Goal: Task Accomplishment & Management: Manage account settings

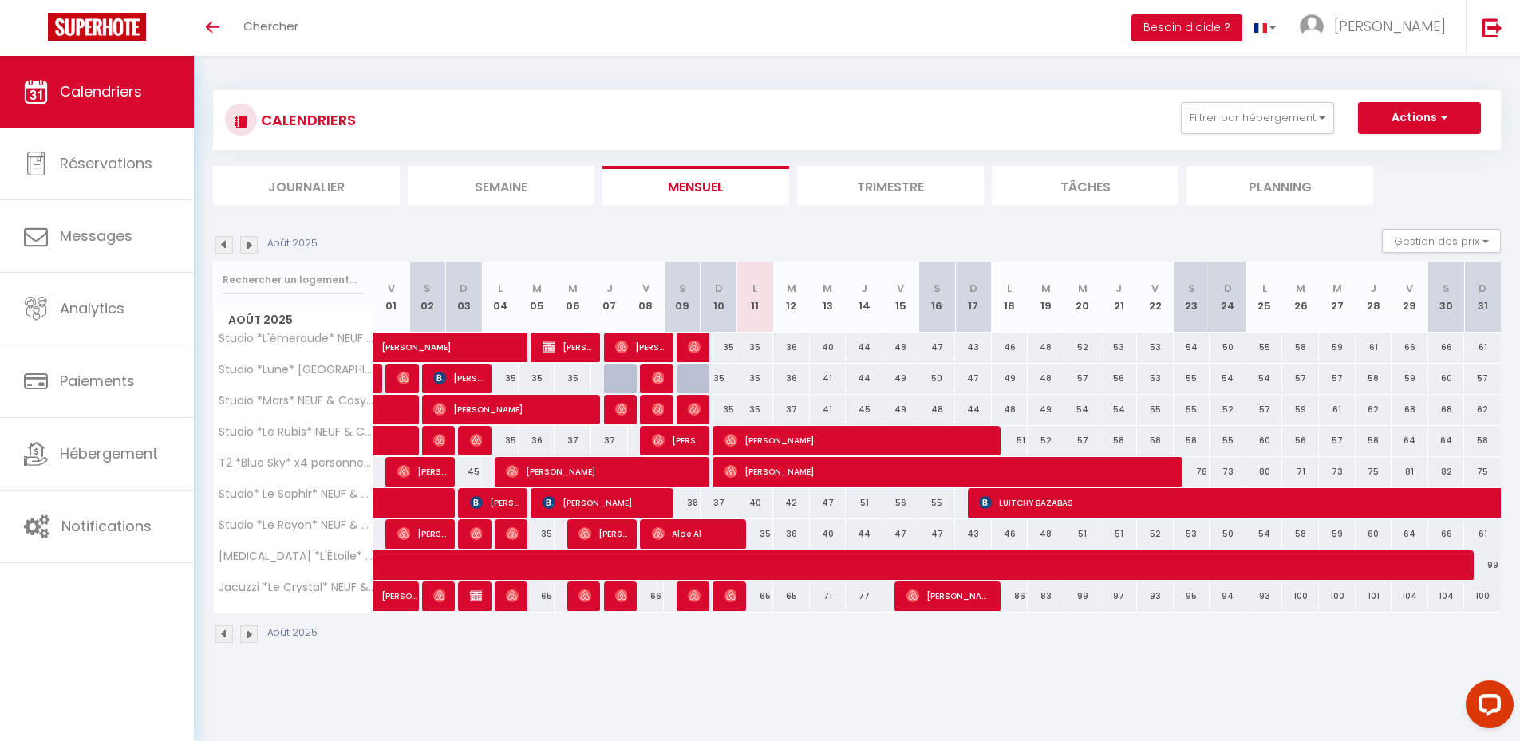
scroll to position [56, 0]
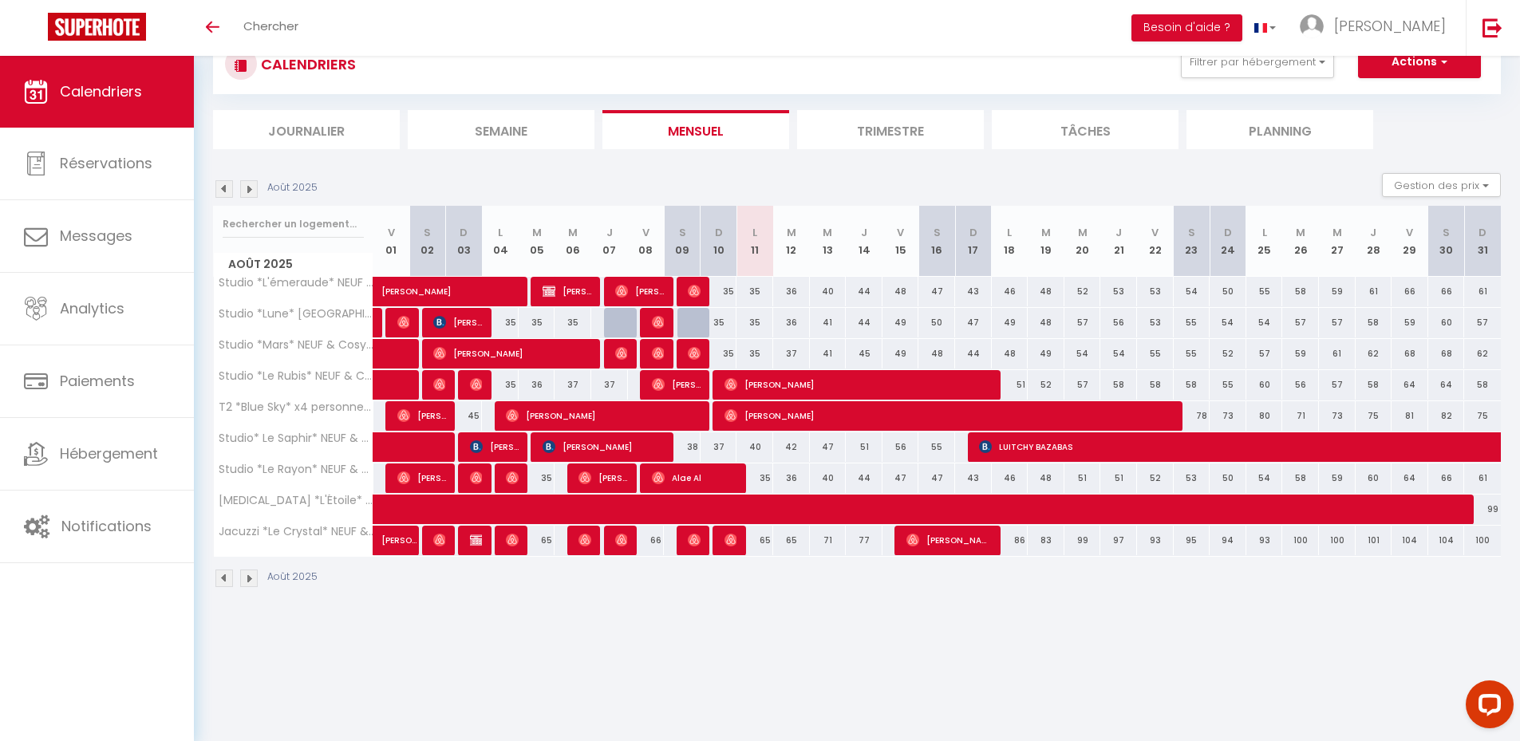
click at [1019, 672] on body "Questions et aide sur la MIGRATION - [GEOGRAPHIC_DATA] ouverte de 13 à 14h puis…" at bounding box center [760, 370] width 1520 height 741
drag, startPoint x: 1036, startPoint y: 641, endPoint x: 958, endPoint y: 613, distance: 83.0
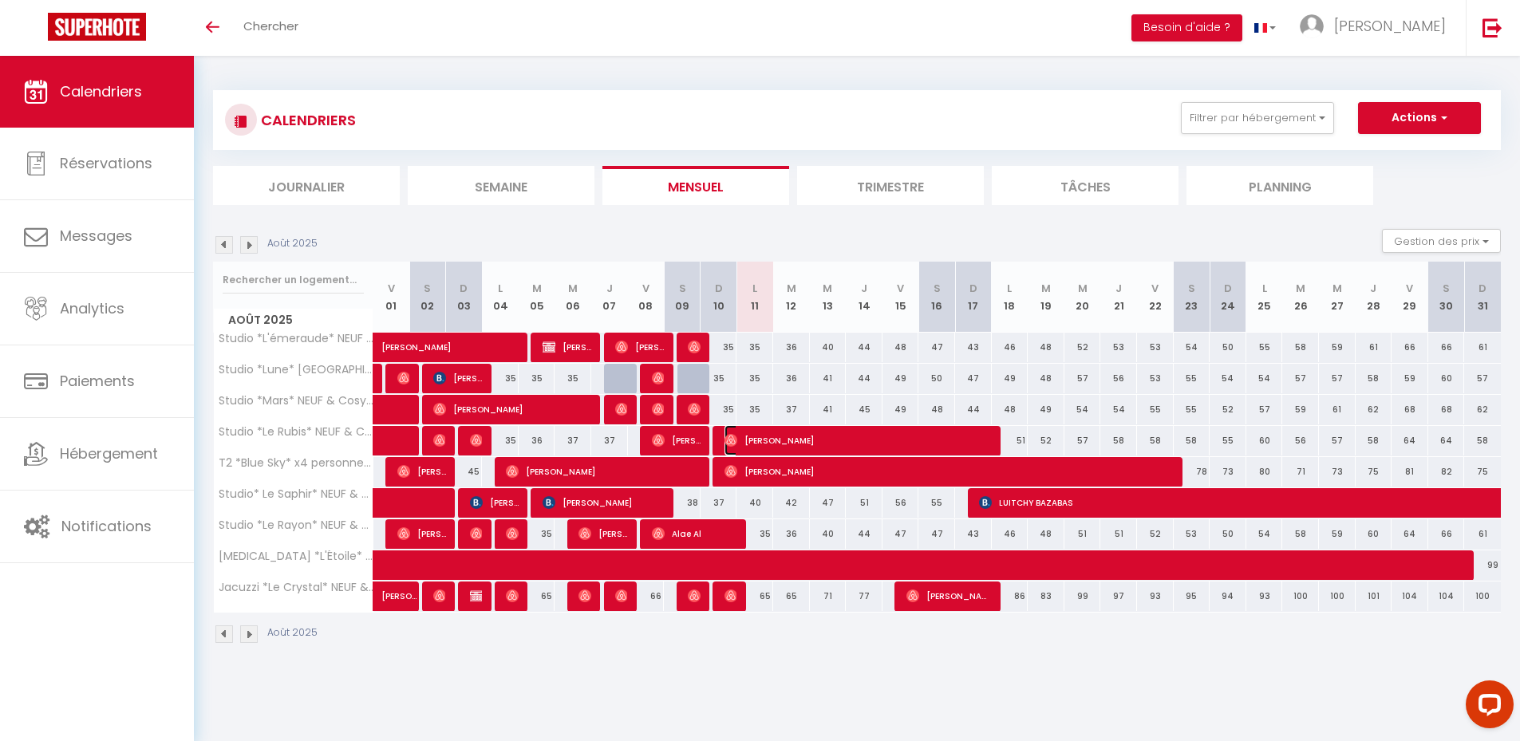
click at [912, 435] on span "[PERSON_NAME]" at bounding box center [858, 440] width 269 height 30
select select "OK"
select select "0"
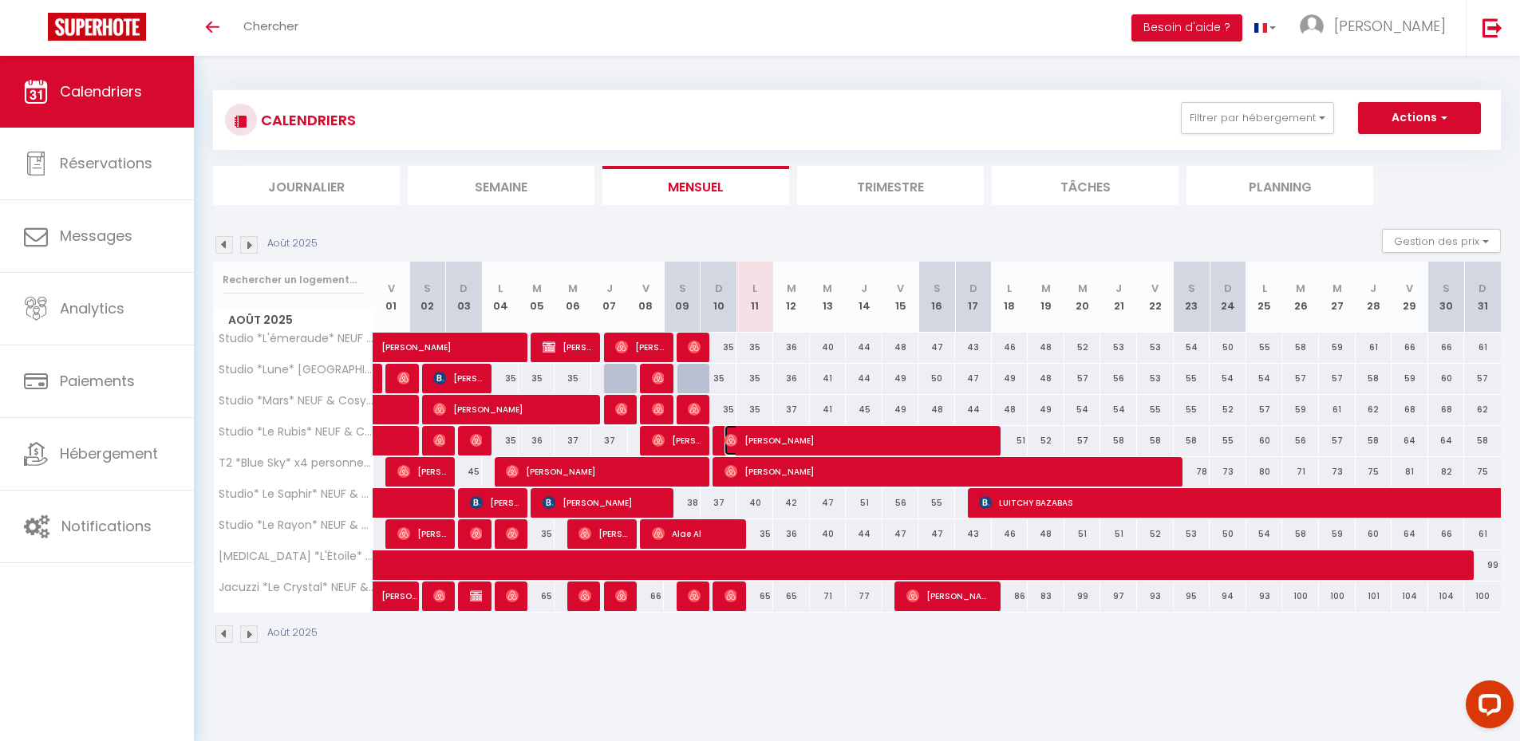
select select "1"
select select
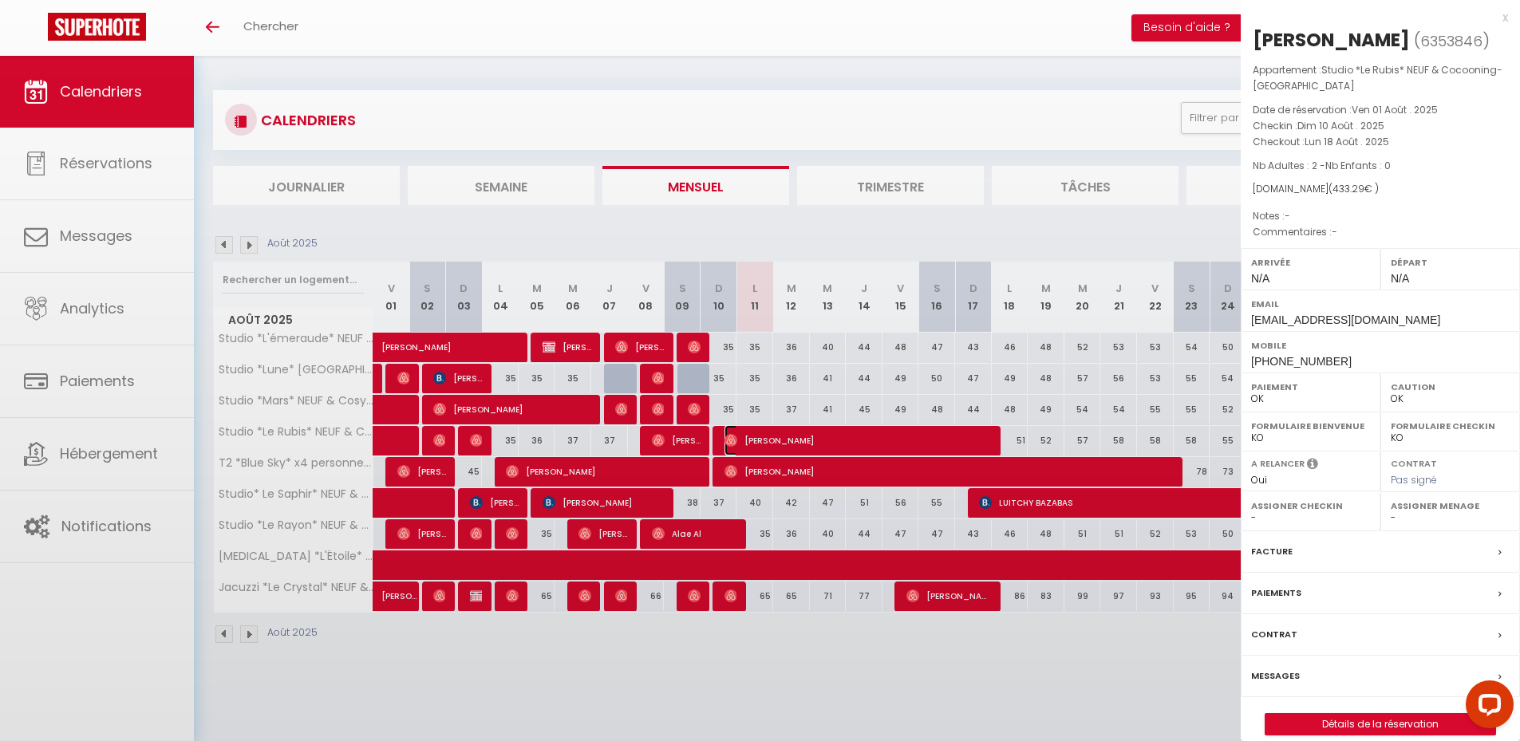
select select "40794"
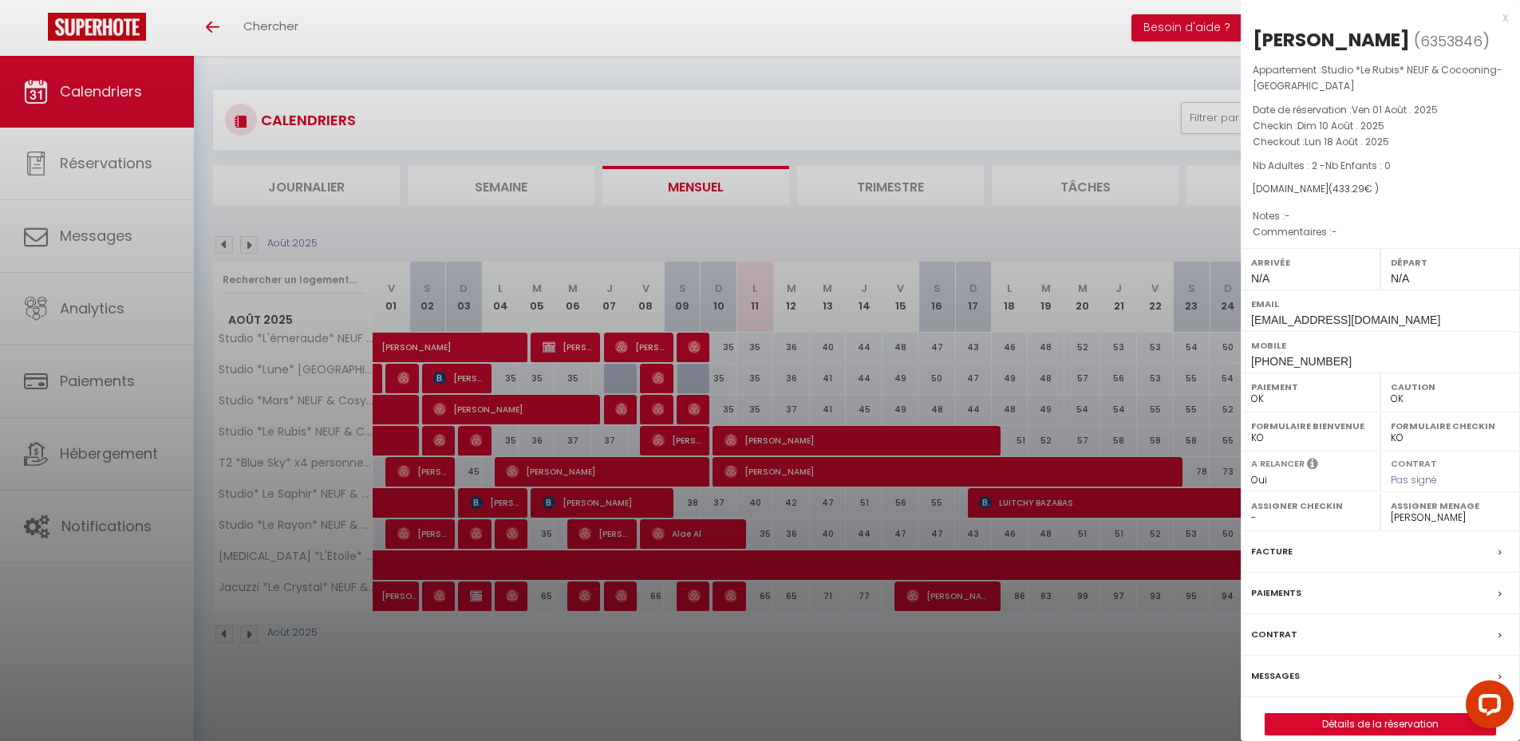
click at [1059, 664] on div at bounding box center [760, 370] width 1520 height 741
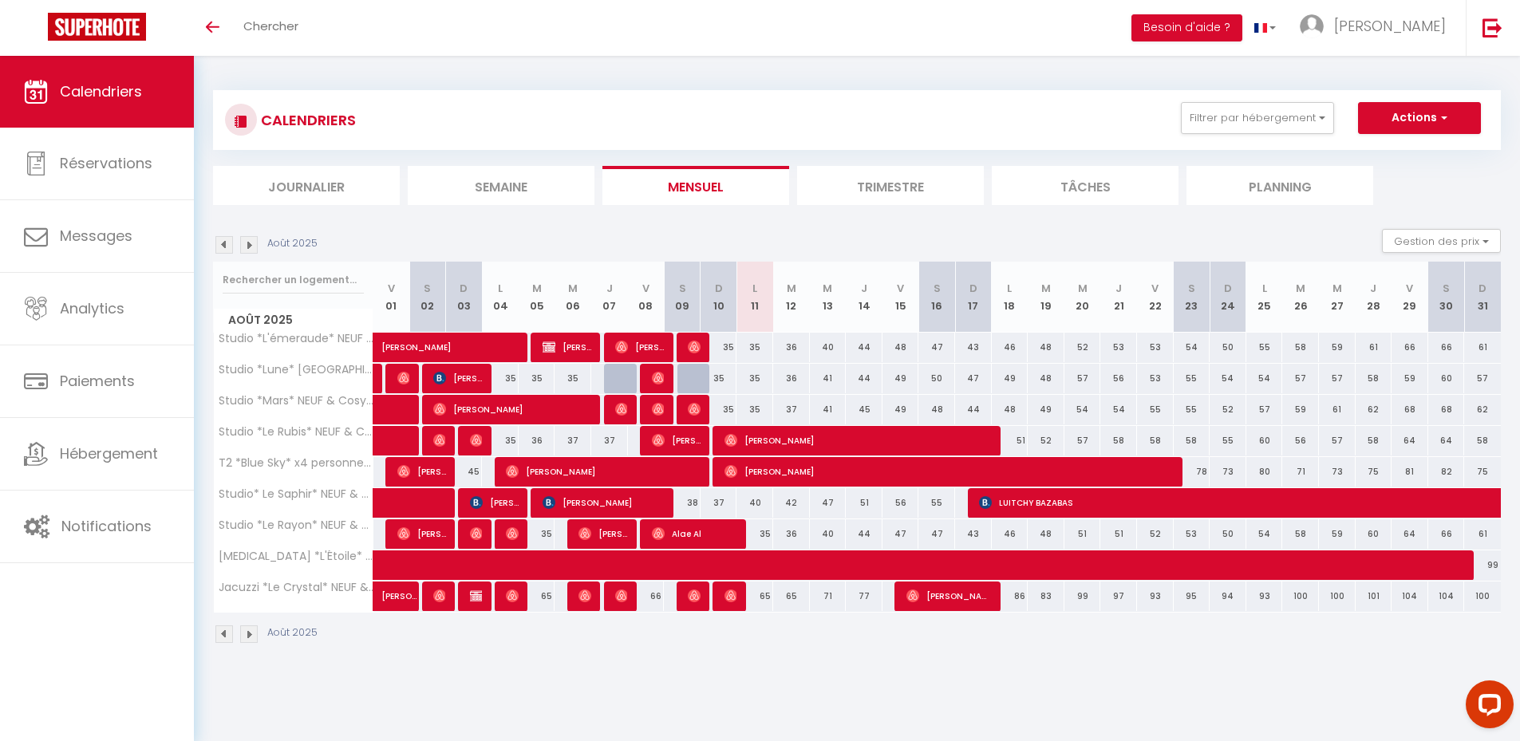
click at [1140, 700] on body "Questions et aide sur la MIGRATION - [GEOGRAPHIC_DATA] ouverte de 13 à 14h puis…" at bounding box center [760, 426] width 1520 height 741
click at [1411, 131] on button "Actions" at bounding box center [1419, 118] width 123 height 32
drag, startPoint x: 934, startPoint y: 94, endPoint x: 693, endPoint y: 164, distance: 250.7
click at [915, 101] on div "CALENDRIERS Filtrer par hébergement Studio Studio *L'émeraude* NEUF & Cosy - [G…" at bounding box center [856, 120] width 1287 height 60
click at [141, 104] on link "Calendriers" at bounding box center [97, 92] width 194 height 72
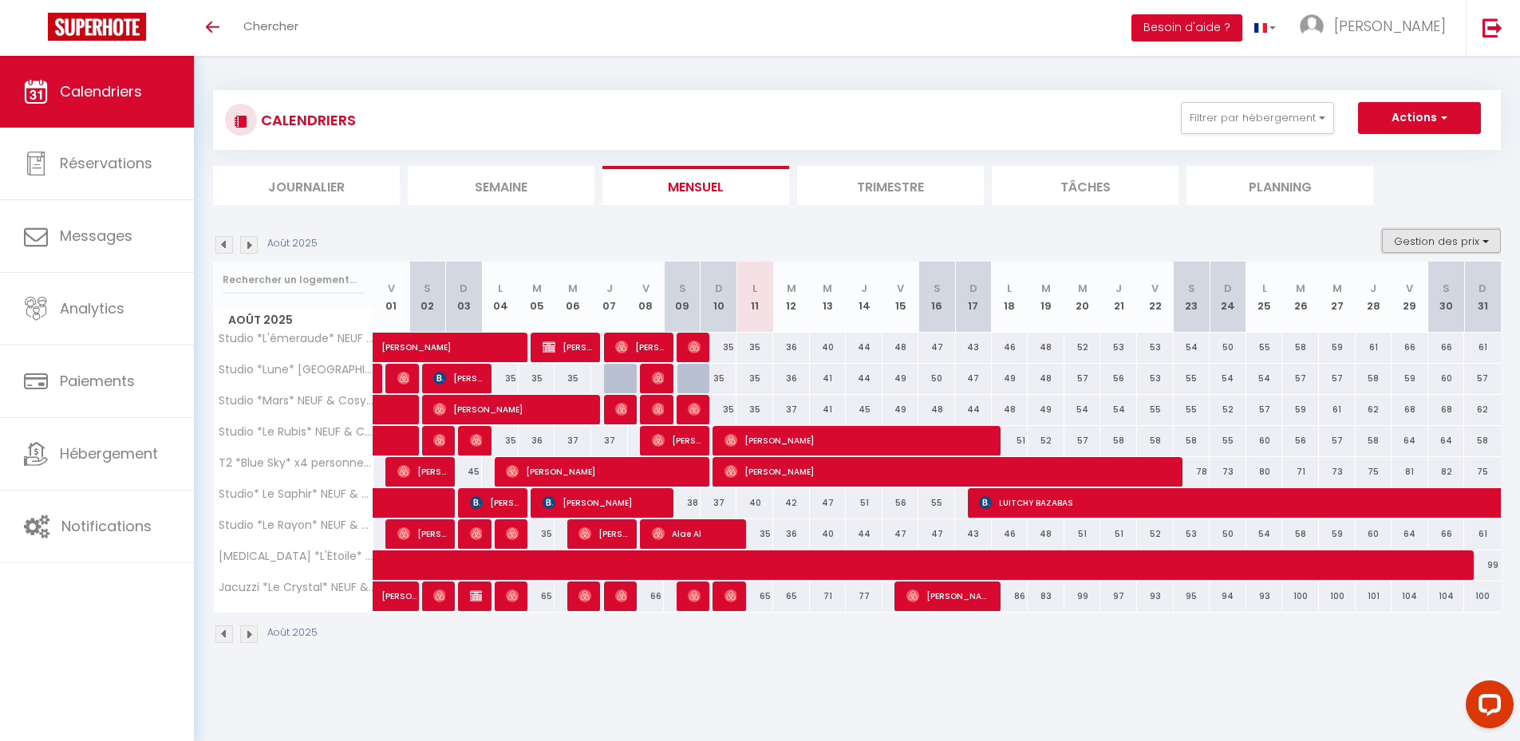
click at [1429, 235] on button "Gestion des prix" at bounding box center [1441, 241] width 119 height 24
click at [1418, 351] on input "Disponibilité" at bounding box center [1428, 346] width 144 height 16
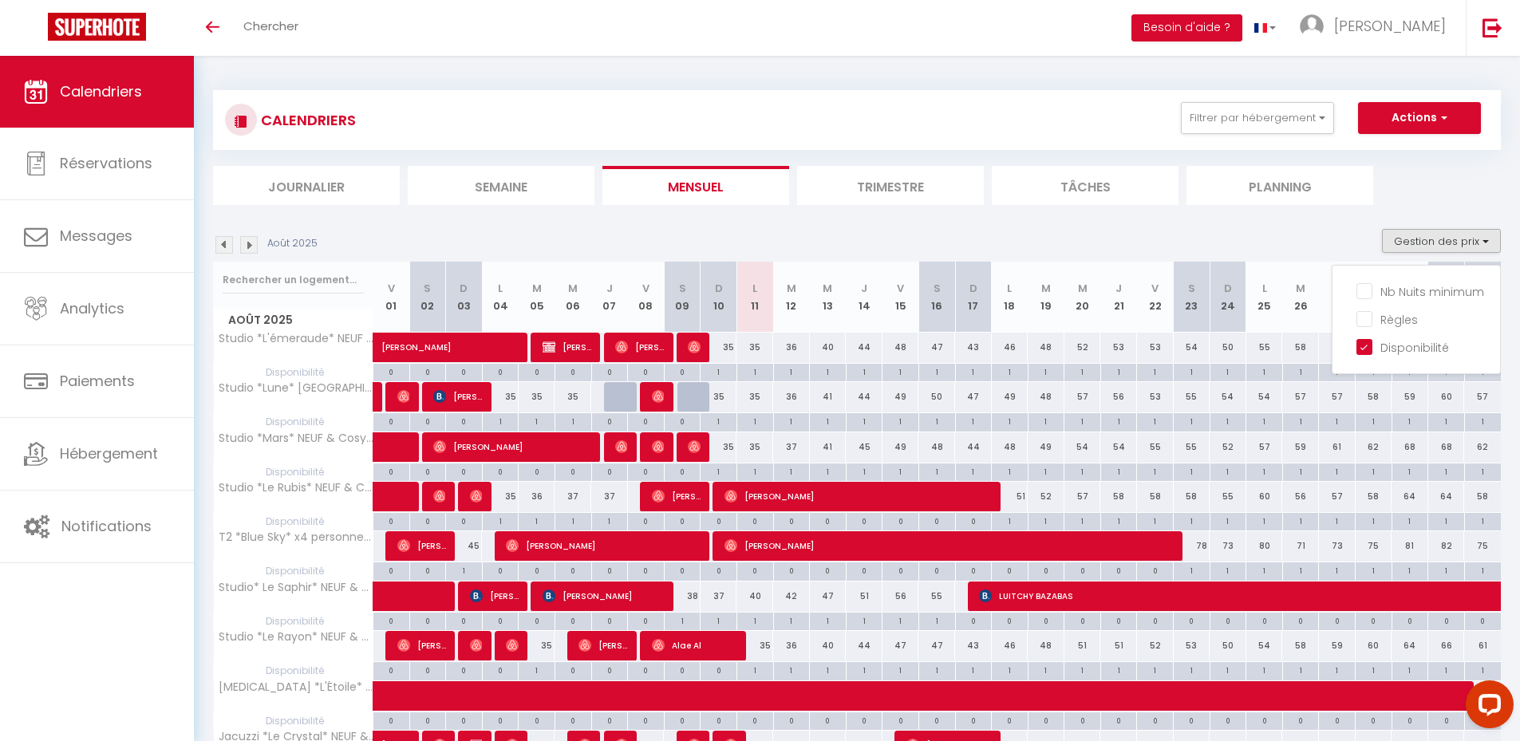
drag, startPoint x: 1400, startPoint y: 190, endPoint x: 1404, endPoint y: 174, distance: 16.4
click at [1401, 189] on ul "Journalier [GEOGRAPHIC_DATA] Mensuel Trimestre Tâches Planning" at bounding box center [856, 185] width 1287 height 39
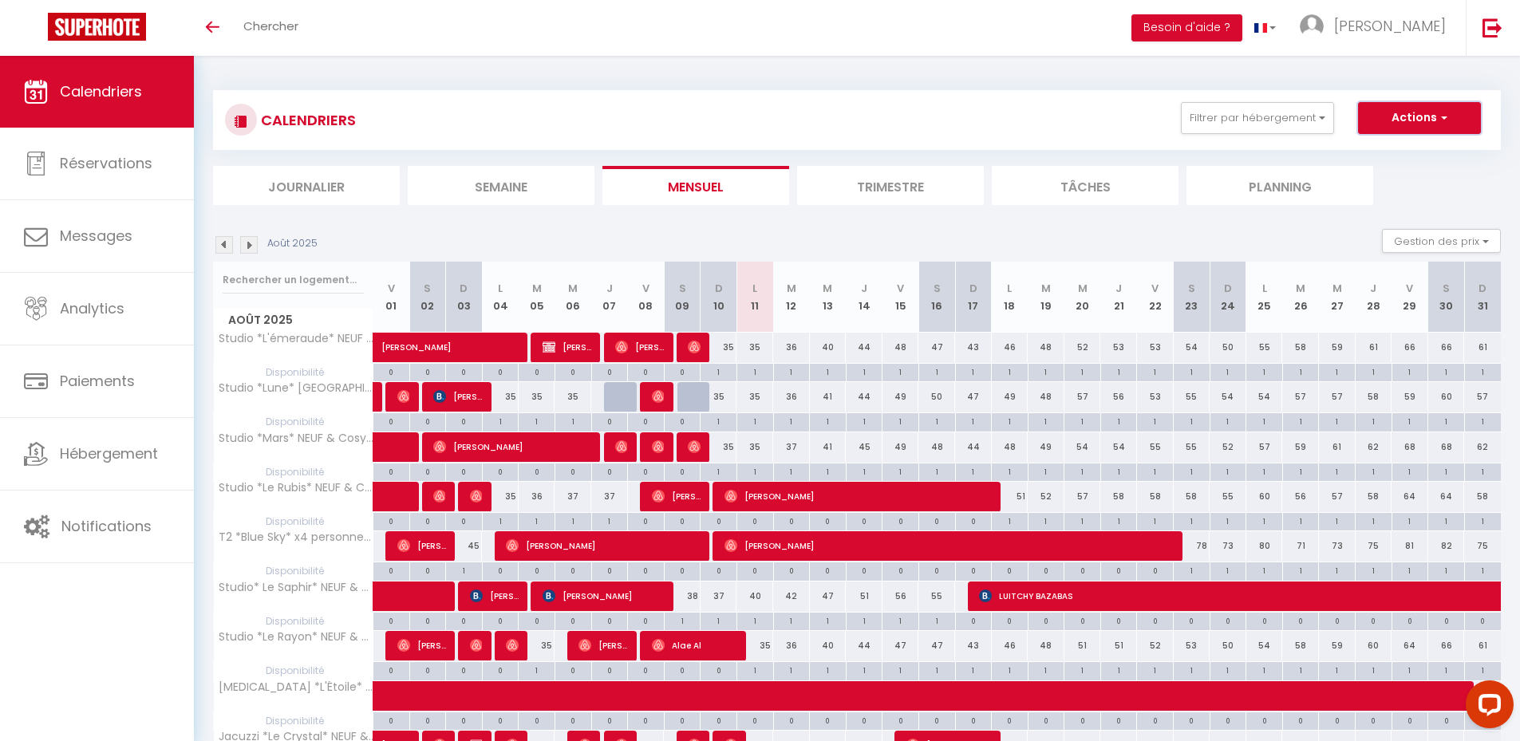
click at [1409, 116] on button "Actions" at bounding box center [1419, 118] width 123 height 32
drag, startPoint x: 964, startPoint y: 93, endPoint x: 967, endPoint y: 109, distance: 16.3
click at [964, 93] on div "CALENDRIERS Filtrer par hébergement Studio Studio *L'émeraude* NEUF & Cosy - [G…" at bounding box center [856, 120] width 1287 height 60
click at [1396, 243] on button "Gestion des prix" at bounding box center [1441, 241] width 119 height 24
click at [1390, 345] on input "Disponibilité" at bounding box center [1428, 346] width 144 height 16
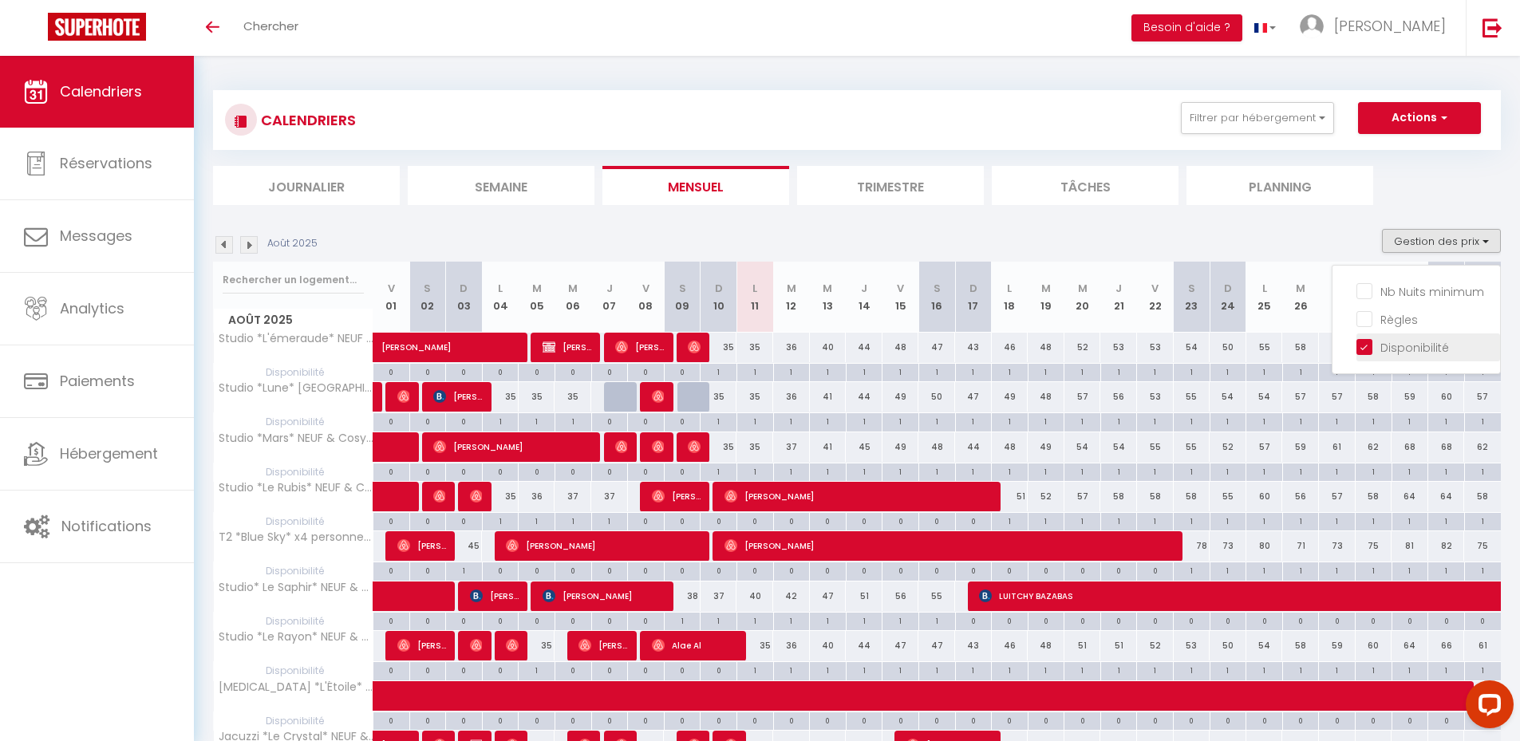
checkbox input "false"
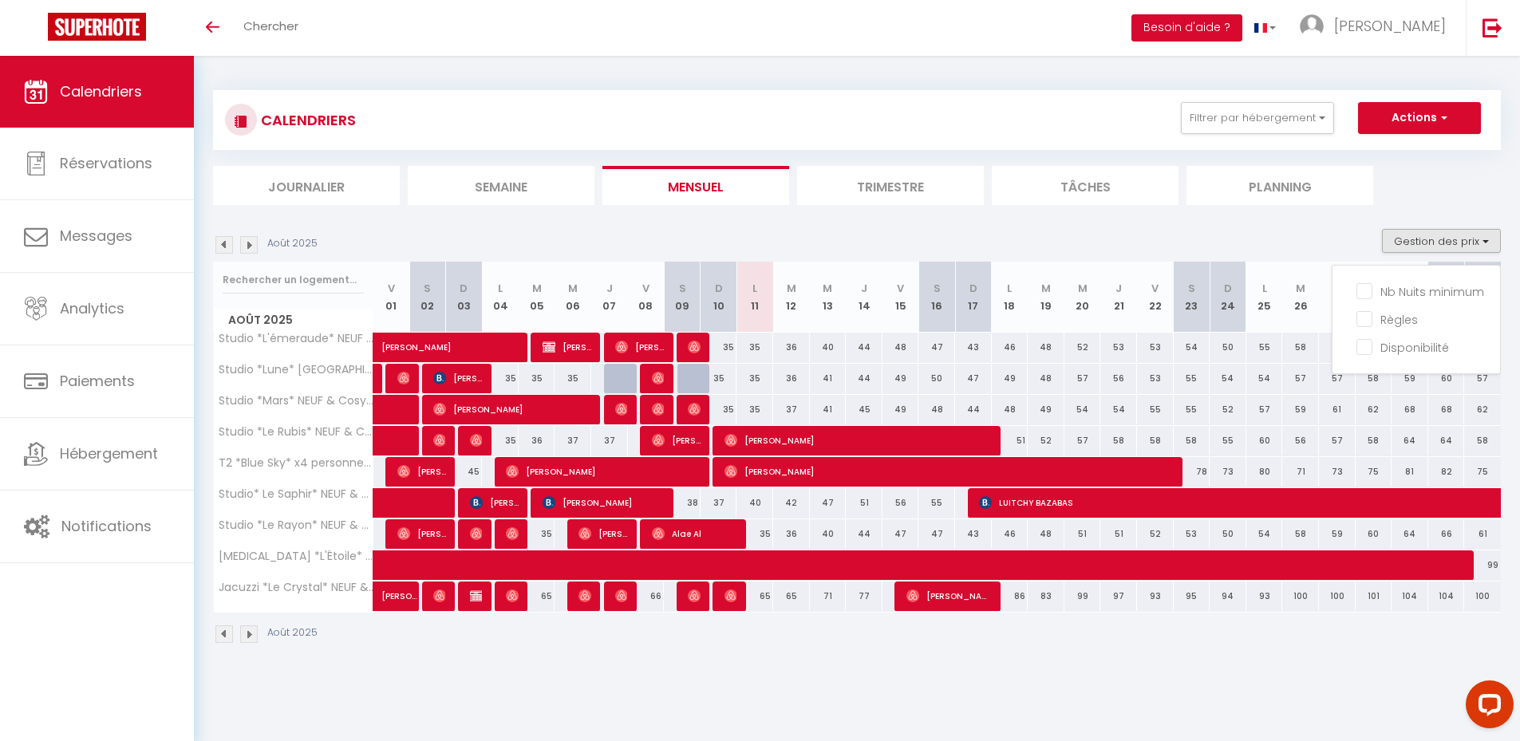
click at [883, 536] on div "47" at bounding box center [900, 534] width 37 height 30
type input "47"
select select "1"
type input "Ven 15 Août 2025"
type input "[PERSON_NAME][DATE]"
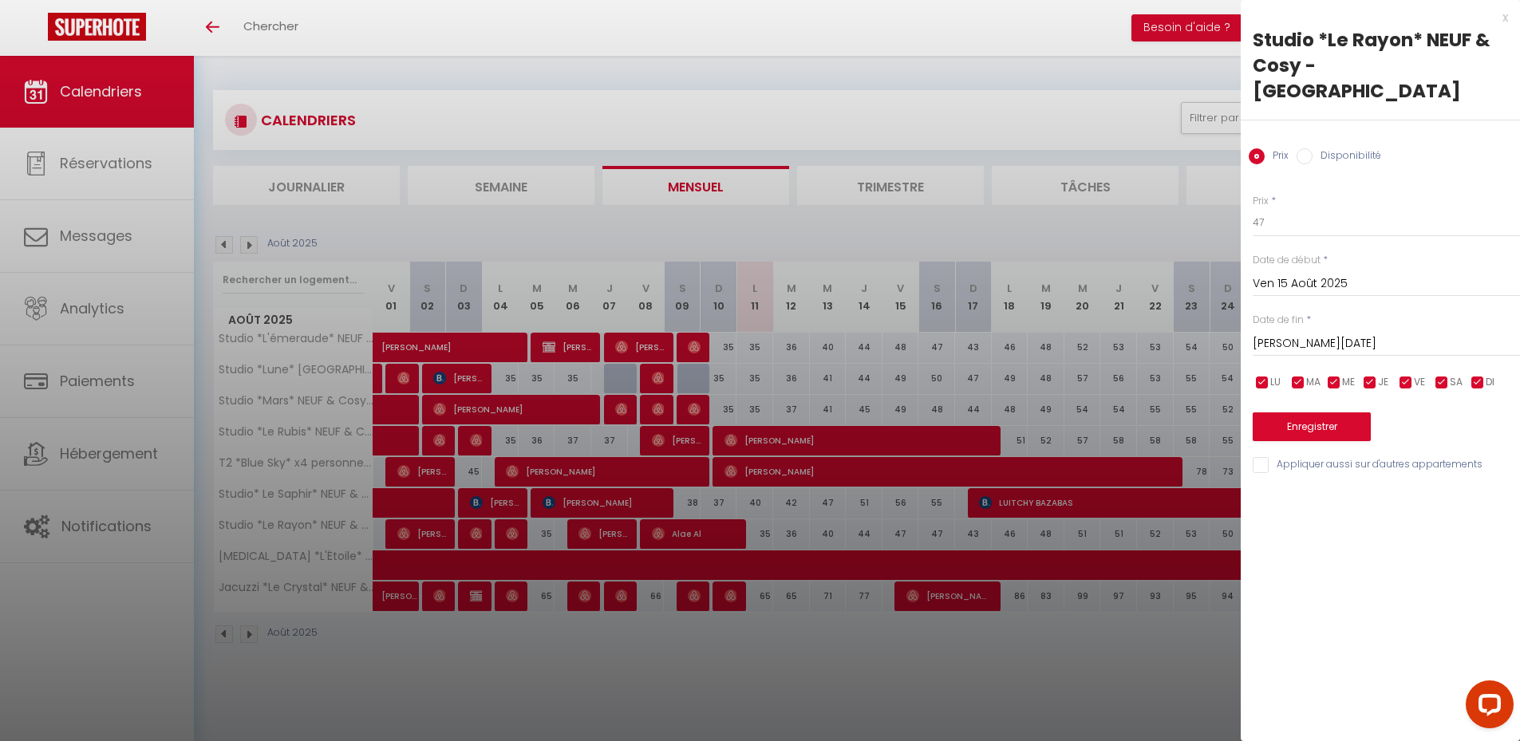
click at [1318, 148] on label "Disponibilité" at bounding box center [1346, 157] width 69 height 18
click at [1312, 148] on input "Disponibilité" at bounding box center [1304, 156] width 16 height 16
radio input "true"
radio input "false"
click at [1306, 208] on select "Disponible Indisponible" at bounding box center [1385, 223] width 267 height 30
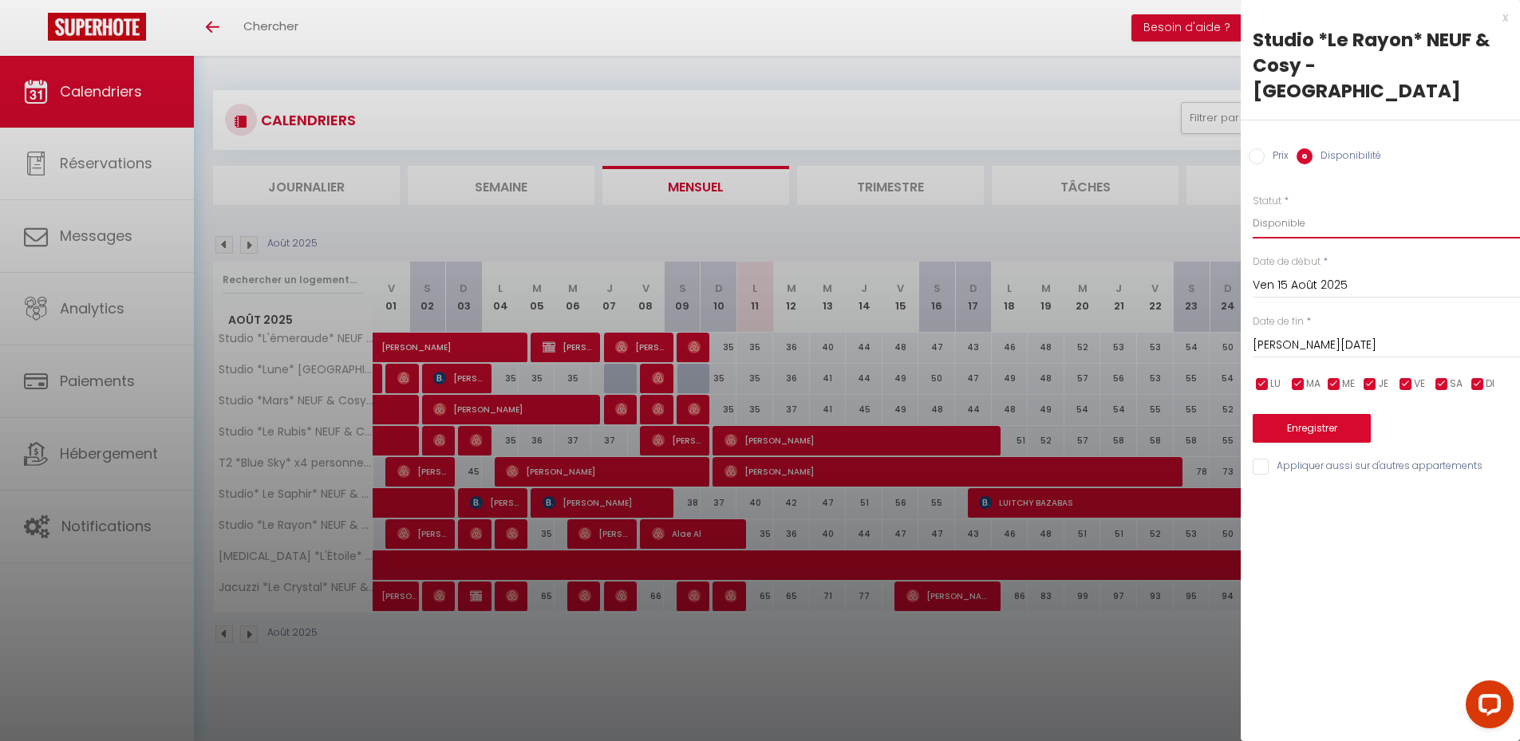
select select "0"
click at [1252, 208] on select "Disponible Indisponible" at bounding box center [1385, 223] width 267 height 30
click at [1298, 275] on input "Ven 15 Août 2025" at bounding box center [1385, 285] width 267 height 21
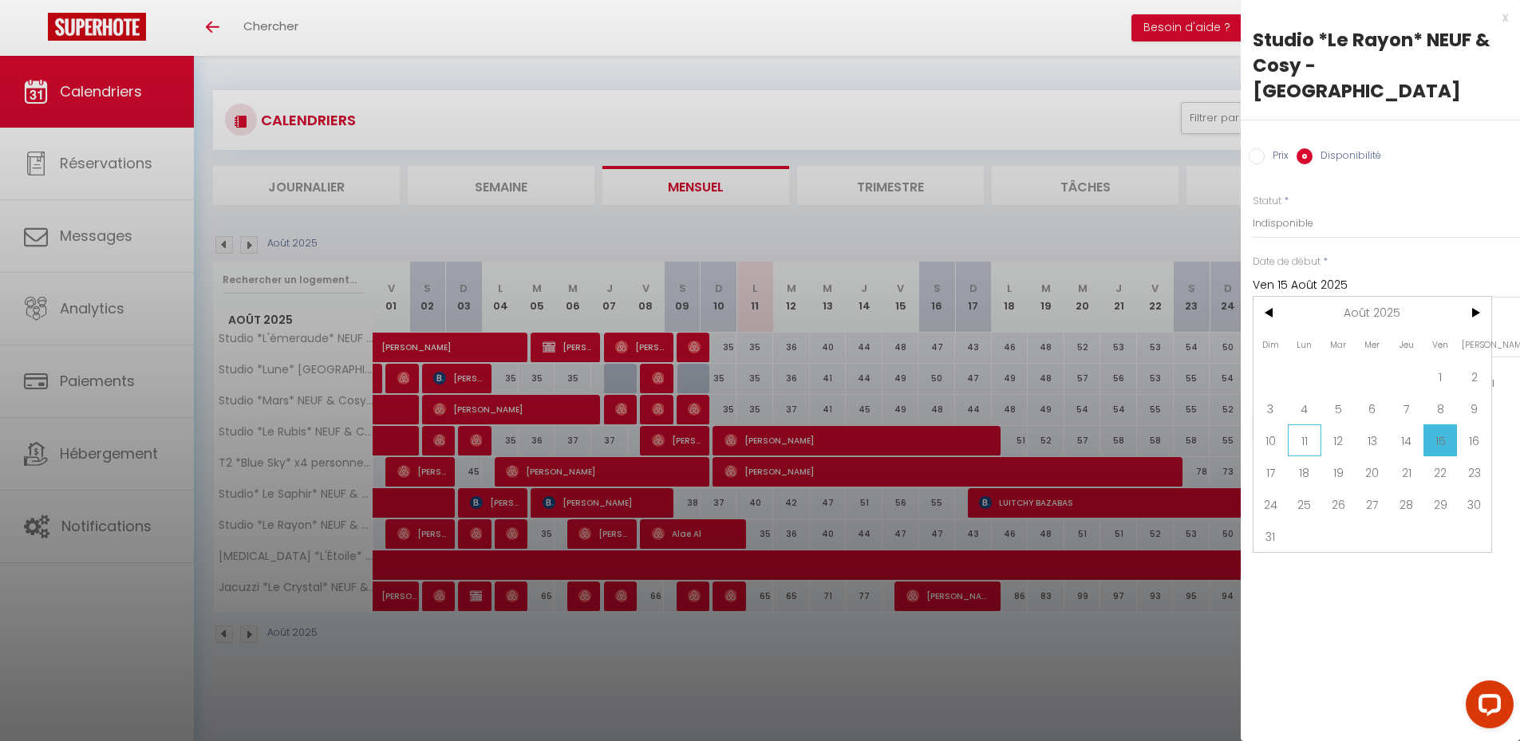
click at [1316, 424] on span "11" at bounding box center [1304, 440] width 34 height 32
type input "Lun 11 Août 2025"
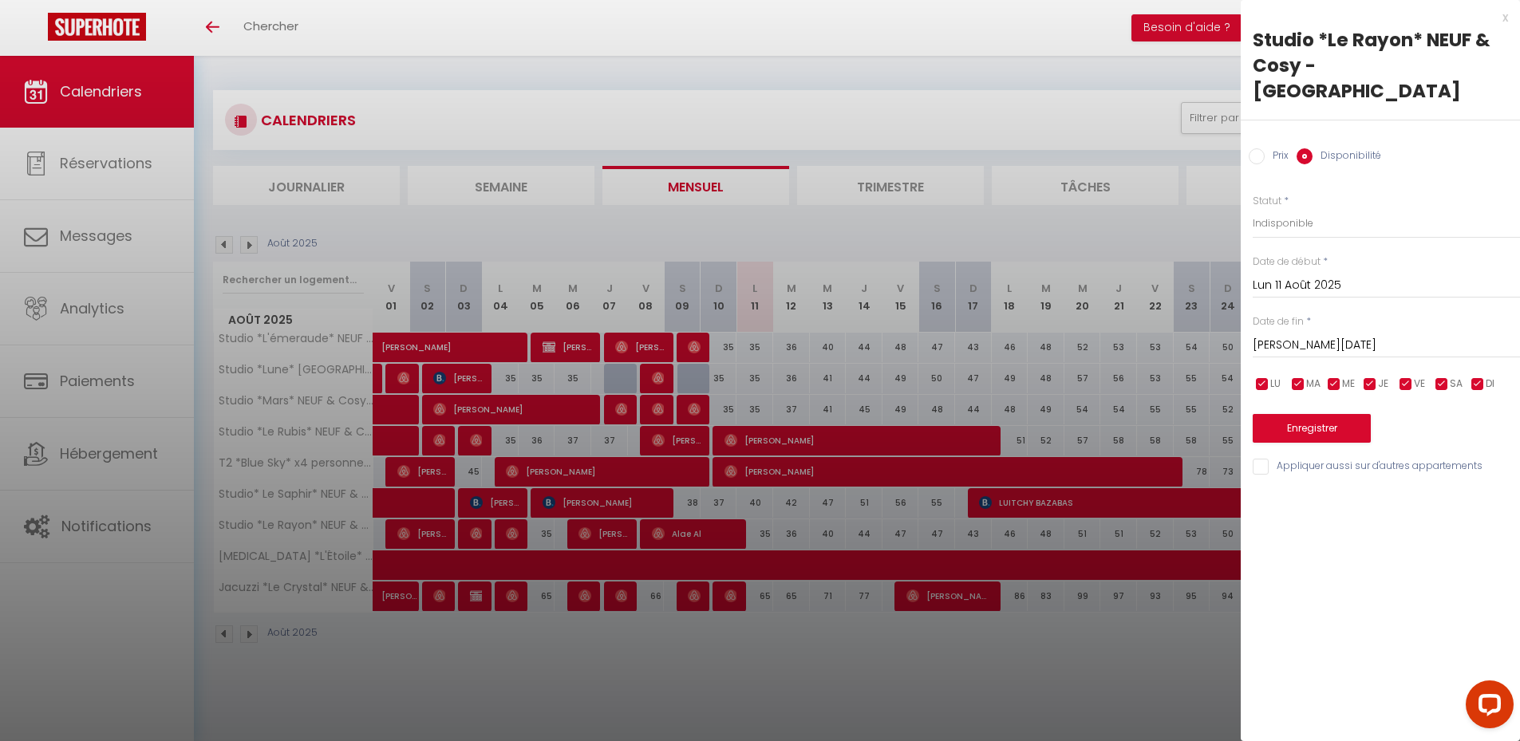
click at [1318, 335] on input "[PERSON_NAME][DATE]" at bounding box center [1385, 345] width 267 height 21
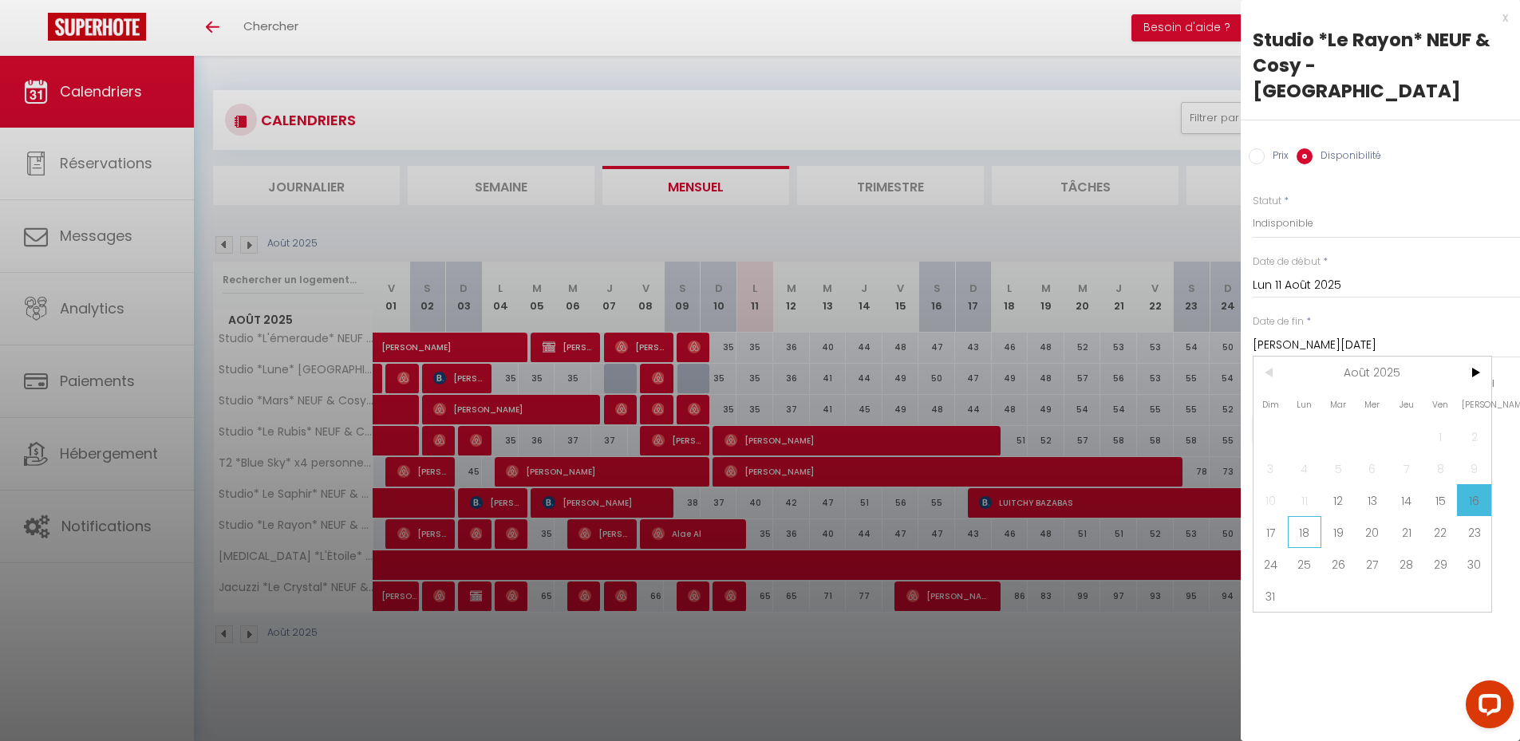
click at [1310, 516] on span "18" at bounding box center [1304, 532] width 34 height 32
type input "Lun 18 Août 2025"
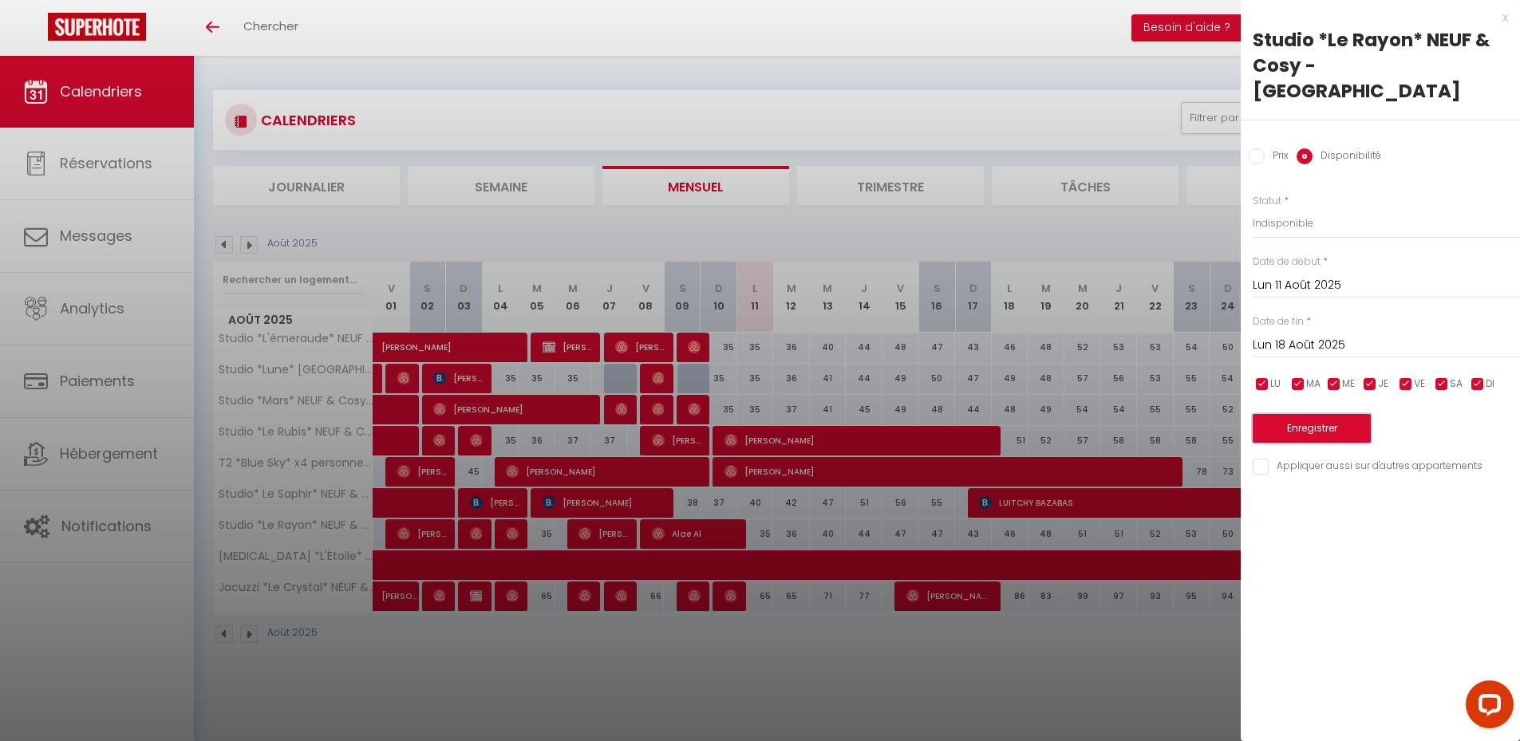
click at [1341, 414] on button "Enregistrer" at bounding box center [1311, 428] width 118 height 29
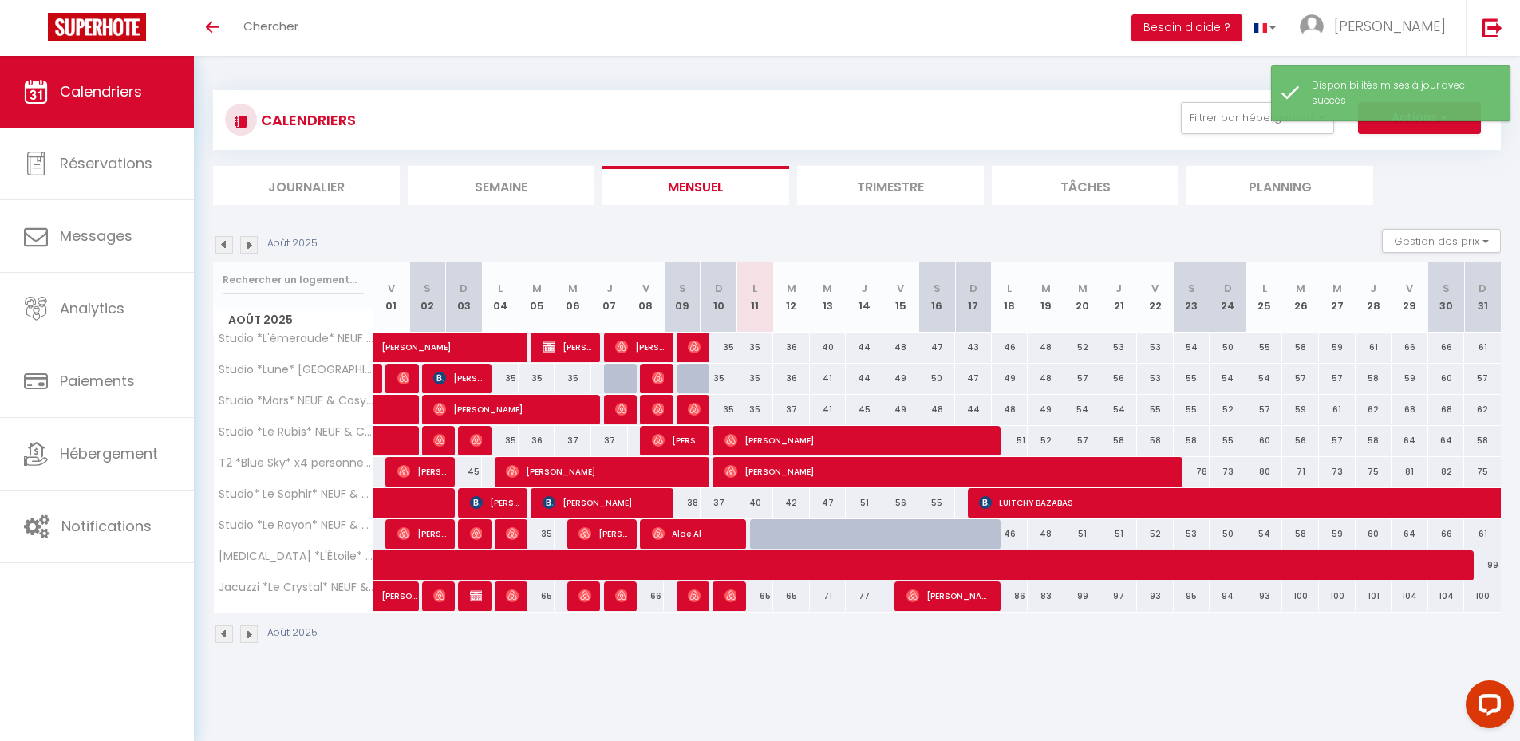
click at [712, 680] on body "Questions et aide sur la MIGRATION - [GEOGRAPHIC_DATA] ouverte de 13 à 14h puis…" at bounding box center [760, 426] width 1520 height 741
